Goal: Task Accomplishment & Management: Use online tool/utility

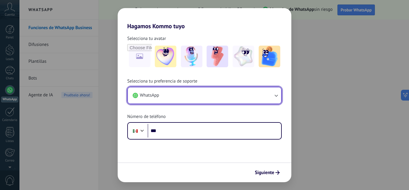
click at [275, 94] on icon "button" at bounding box center [276, 95] width 6 height 6
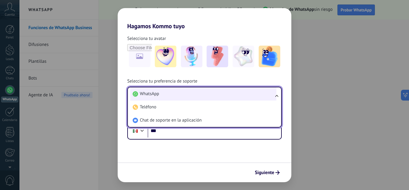
click at [211, 93] on li "WhatsApp" at bounding box center [203, 93] width 146 height 13
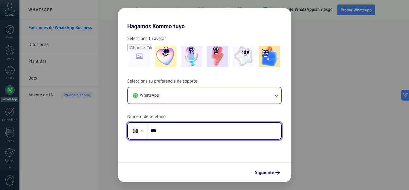
click at [177, 137] on input "***" at bounding box center [215, 131] width 134 height 14
type input "**********"
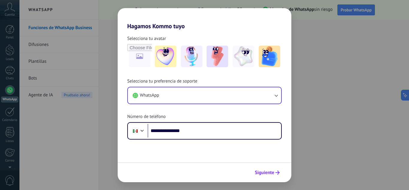
click at [261, 173] on span "Siguiente" at bounding box center [264, 172] width 19 height 4
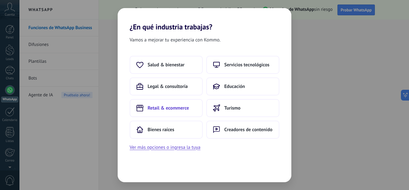
click at [165, 111] on button "Retail & ecommerce" at bounding box center [166, 108] width 73 height 18
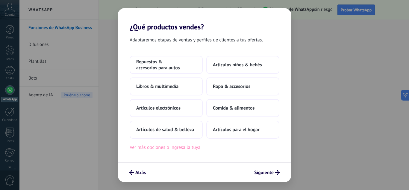
click at [167, 146] on button "Ver más opciones o ingresa la tuya" at bounding box center [165, 147] width 71 height 8
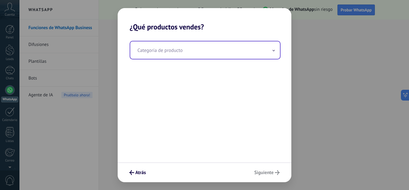
click at [274, 52] on span at bounding box center [273, 50] width 3 height 6
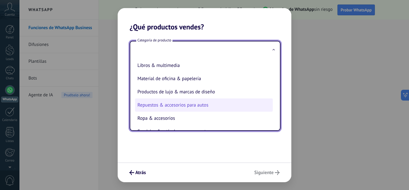
scroll to position [133, 0]
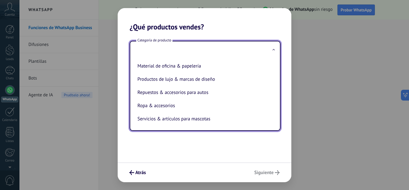
click at [256, 142] on div "Categoría de producto Artículos de salud & belleza Artículos deportivos Artícul…" at bounding box center [205, 96] width 174 height 131
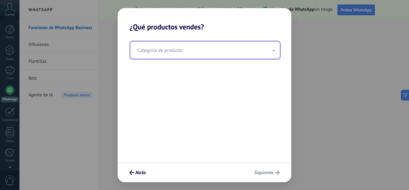
click at [272, 52] on input "text" at bounding box center [205, 49] width 150 height 17
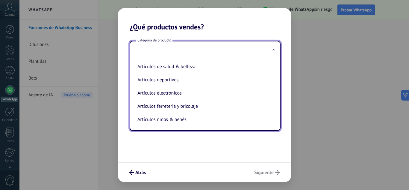
drag, startPoint x: 184, startPoint y: 108, endPoint x: 188, endPoint y: 109, distance: 4.3
click at [184, 109] on li "Artículos ferreteria y bricolaje" at bounding box center [204, 106] width 138 height 13
type input "**********"
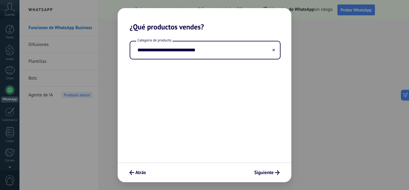
click at [262, 177] on div "Atrás Siguiente" at bounding box center [205, 172] width 174 height 20
click at [261, 174] on span "Siguiente" at bounding box center [264, 172] width 19 height 4
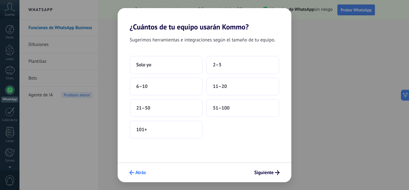
click at [135, 174] on span "Atrás" at bounding box center [138, 172] width 16 height 5
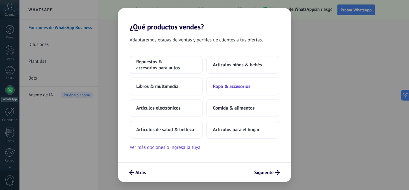
click at [245, 86] on span "Ropa & accesorios" at bounding box center [231, 86] width 37 height 6
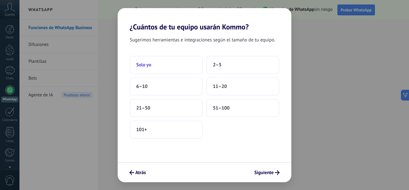
click at [173, 70] on button "Solo yo" at bounding box center [166, 65] width 73 height 18
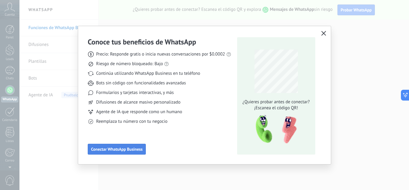
click at [126, 149] on span "Conectar WhatsApp Business" at bounding box center [117, 149] width 52 height 4
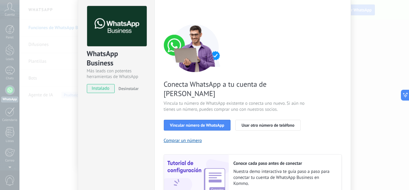
scroll to position [30, 0]
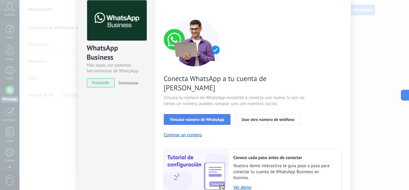
click at [220, 117] on span "Vincular número de WhatsApp" at bounding box center [197, 119] width 54 height 4
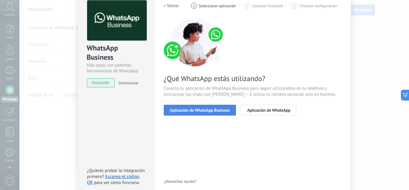
click at [210, 111] on span "Aplicación de WhatsApp Business" at bounding box center [200, 110] width 60 height 4
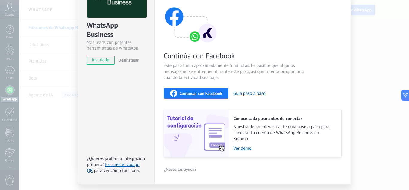
scroll to position [60, 0]
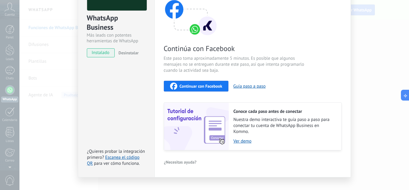
click at [204, 84] on span "Continuar con Facebook" at bounding box center [201, 86] width 43 height 4
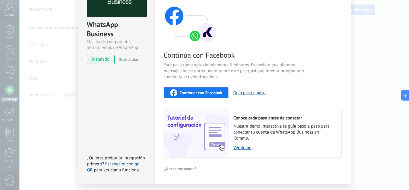
scroll to position [70, 0]
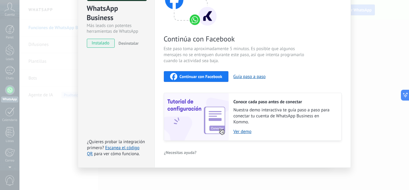
click at [205, 77] on span "Continuar con Facebook" at bounding box center [201, 76] width 43 height 4
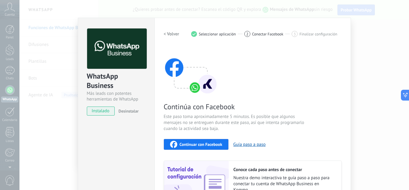
scroll to position [0, 0]
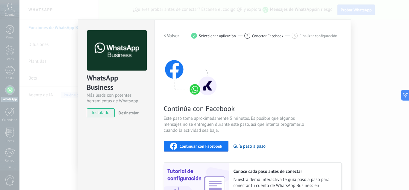
click at [99, 113] on span "instalado" at bounding box center [100, 112] width 27 height 9
click at [249, 37] on div "2" at bounding box center [248, 36] width 6 height 6
drag, startPoint x: 302, startPoint y: 37, endPoint x: 301, endPoint y: 42, distance: 4.3
click at [302, 38] on span "Finalizar configuración" at bounding box center [319, 36] width 38 height 4
drag, startPoint x: 398, startPoint y: 41, endPoint x: 390, endPoint y: 39, distance: 8.3
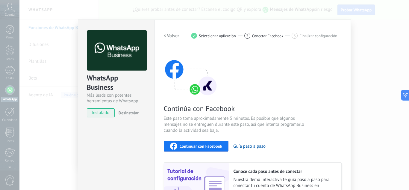
click at [397, 41] on div "WhatsApp Business Más leads con potentes herramientas de WhatsApp instalado Des…" at bounding box center [214, 95] width 390 height 190
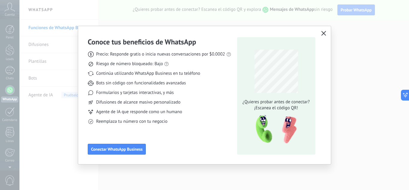
click at [325, 36] on span "button" at bounding box center [324, 33] width 5 height 5
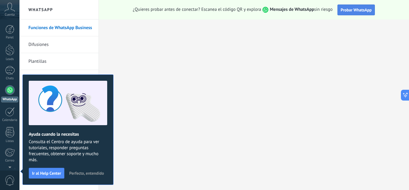
click at [348, 13] on button "Probar WhatsApp" at bounding box center [357, 9] width 38 height 11
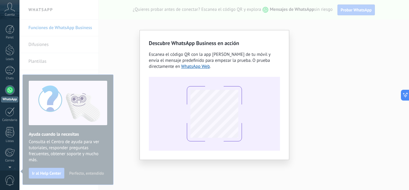
click at [320, 25] on div "Descubre WhatsApp Business en acción Escanea el código QR con la app de cámara …" at bounding box center [214, 95] width 390 height 190
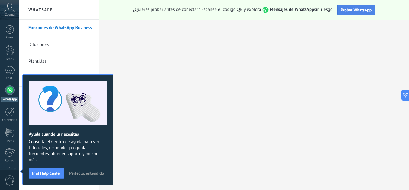
click at [350, 13] on button "Probar WhatsApp" at bounding box center [357, 9] width 38 height 11
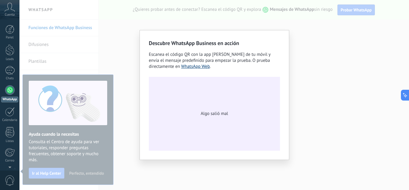
click at [190, 65] on link "WhatsApp Web" at bounding box center [195, 67] width 29 height 6
click at [203, 67] on link "WhatsApp Web" at bounding box center [195, 67] width 29 height 6
click at [304, 26] on div "Descubre WhatsApp Business en acción Escanea el código QR con la app de cámara …" at bounding box center [214, 95] width 390 height 190
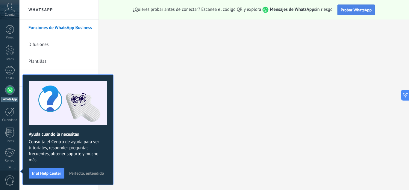
click at [358, 8] on span "Probar WhatsApp" at bounding box center [356, 9] width 31 height 5
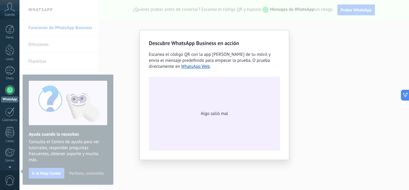
click at [206, 115] on span "Algo salió mal" at bounding box center [214, 114] width 27 height 6
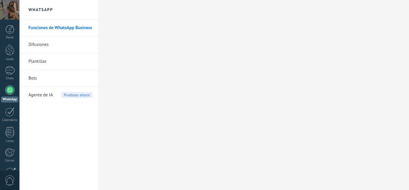
click at [9, 89] on div at bounding box center [10, 90] width 10 height 10
click at [13, 70] on div at bounding box center [10, 70] width 10 height 9
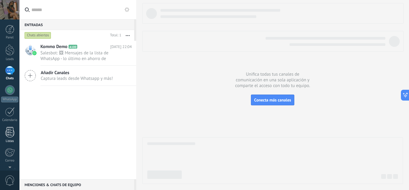
click at [7, 135] on div at bounding box center [9, 132] width 9 height 10
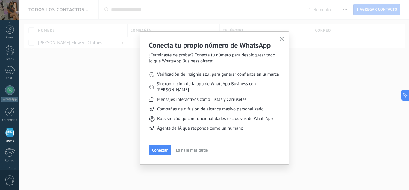
scroll to position [37, 0]
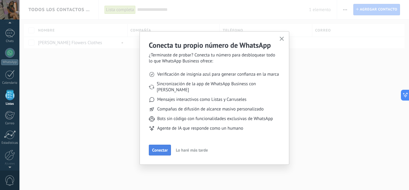
click at [164, 144] on button "Conectar" at bounding box center [160, 149] width 22 height 11
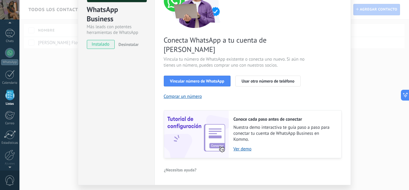
scroll to position [76, 0]
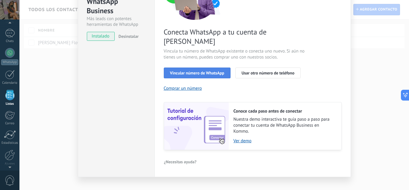
click at [194, 71] on span "Vincular número de WhatsApp" at bounding box center [197, 73] width 54 height 4
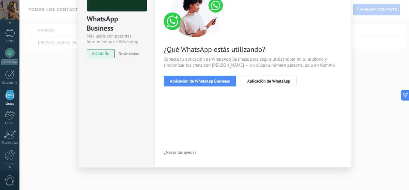
scroll to position [59, 0]
click at [264, 83] on span "Aplicación de WhatsApp" at bounding box center [268, 81] width 43 height 4
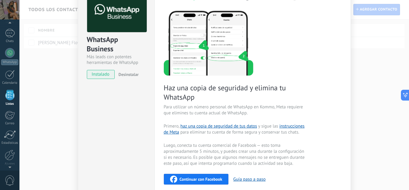
scroll to position [0, 0]
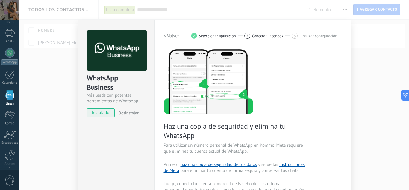
click at [357, 40] on div "WhatsApp Business Más leads con potentes herramientas de WhatsApp instalado Des…" at bounding box center [214, 95] width 390 height 190
